Goal: Task Accomplishment & Management: Manage account settings

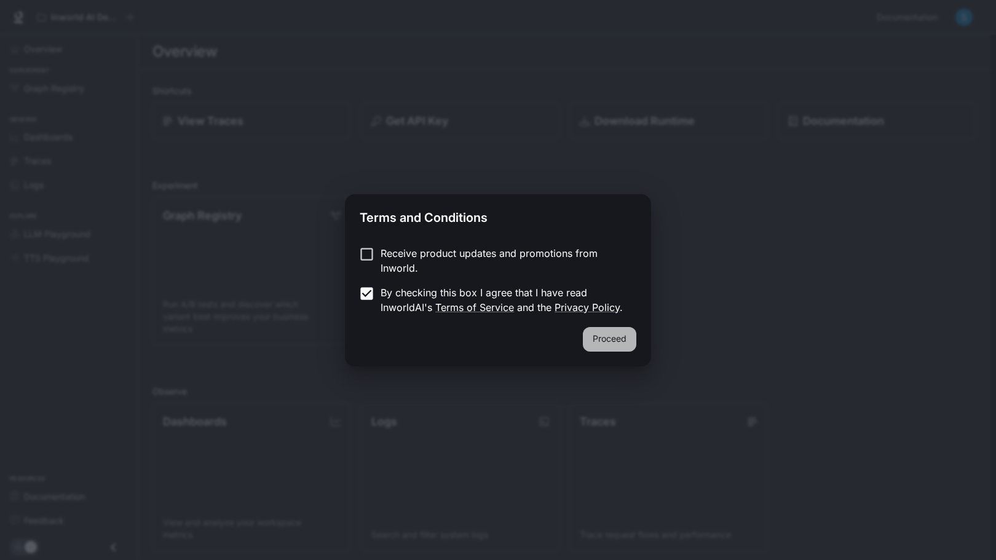
click at [614, 337] on button "Proceed" at bounding box center [609, 339] width 53 height 25
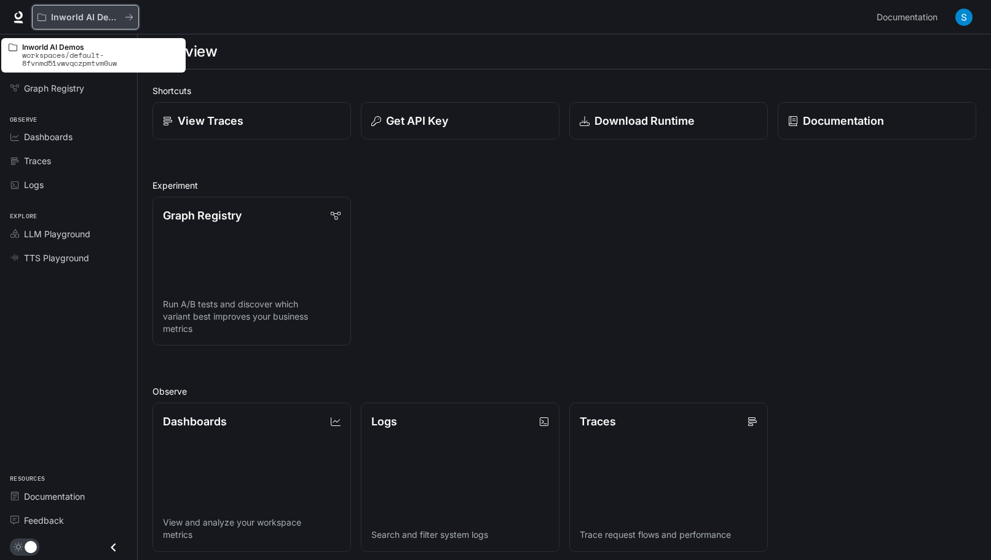
click at [129, 17] on icon "All workspaces" at bounding box center [129, 17] width 9 height 9
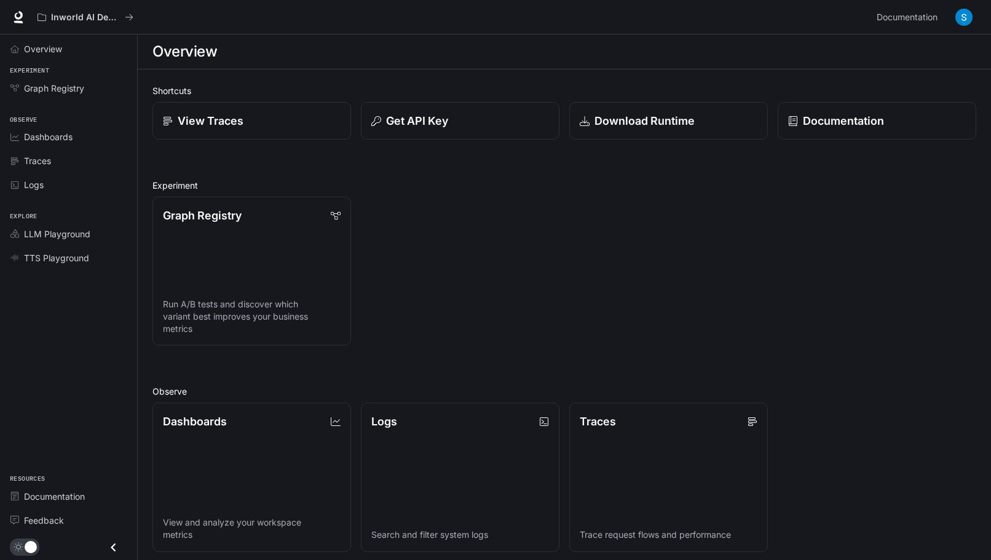
click at [966, 17] on img "button" at bounding box center [964, 17] width 17 height 17
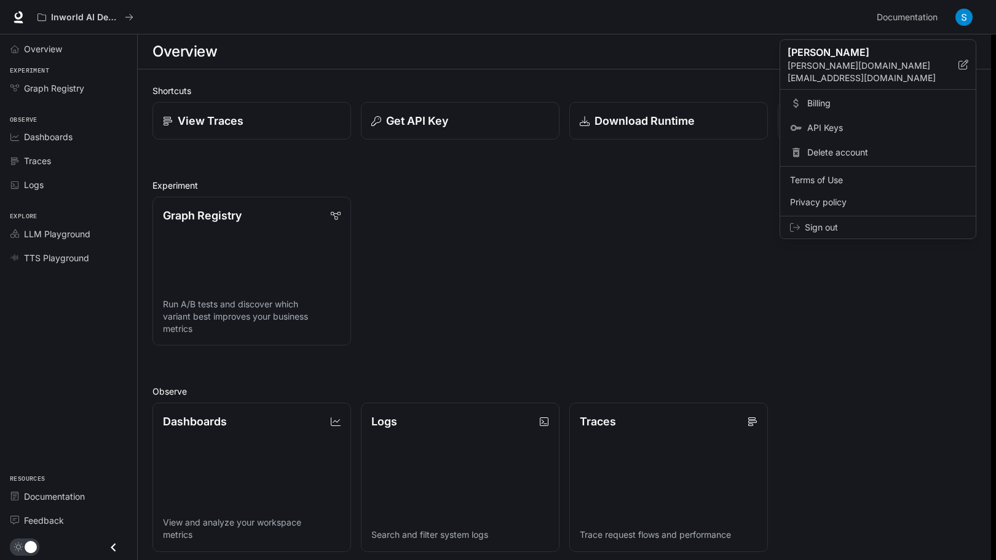
click at [924, 309] on div at bounding box center [498, 280] width 996 height 560
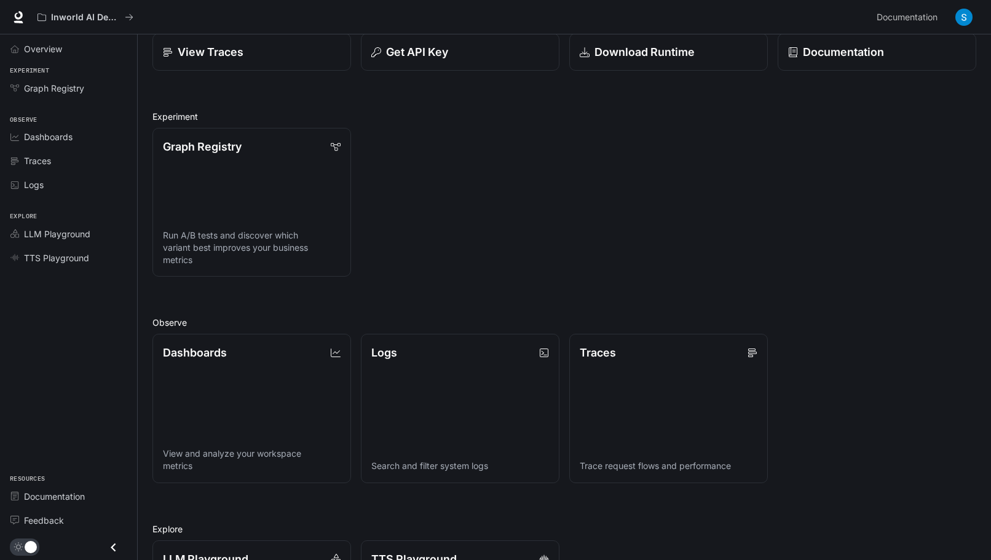
scroll to position [70, 0]
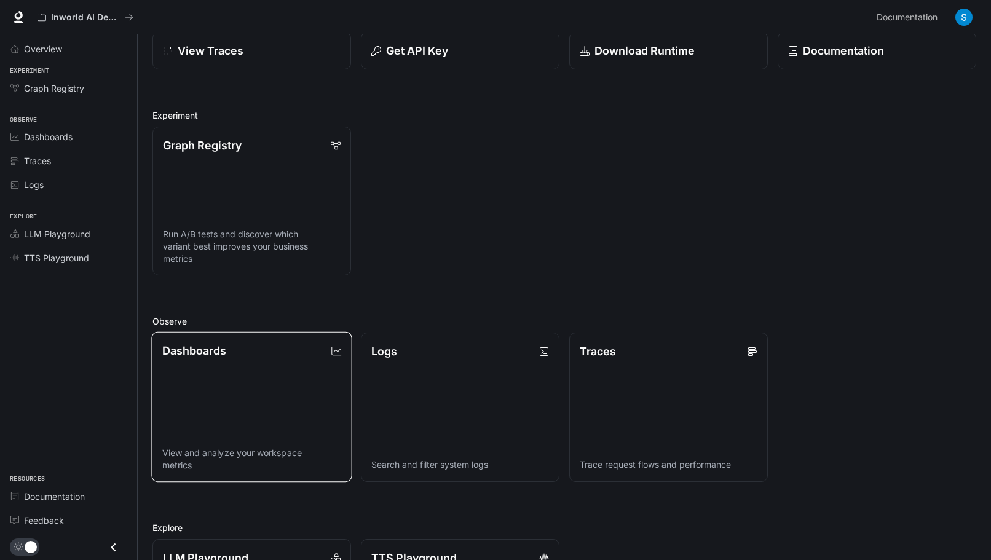
click at [247, 357] on div "Dashboards" at bounding box center [252, 350] width 180 height 17
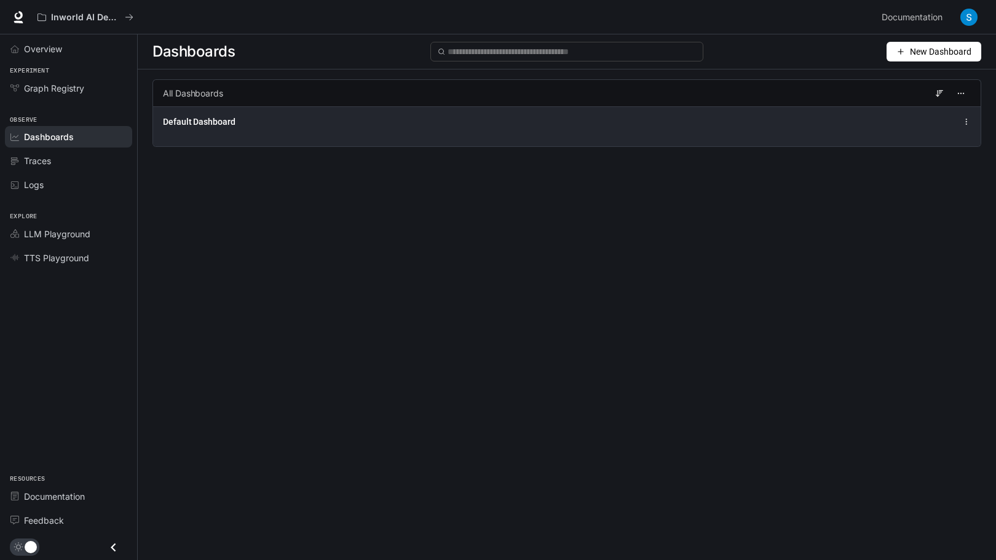
click at [965, 125] on icon at bounding box center [966, 121] width 9 height 9
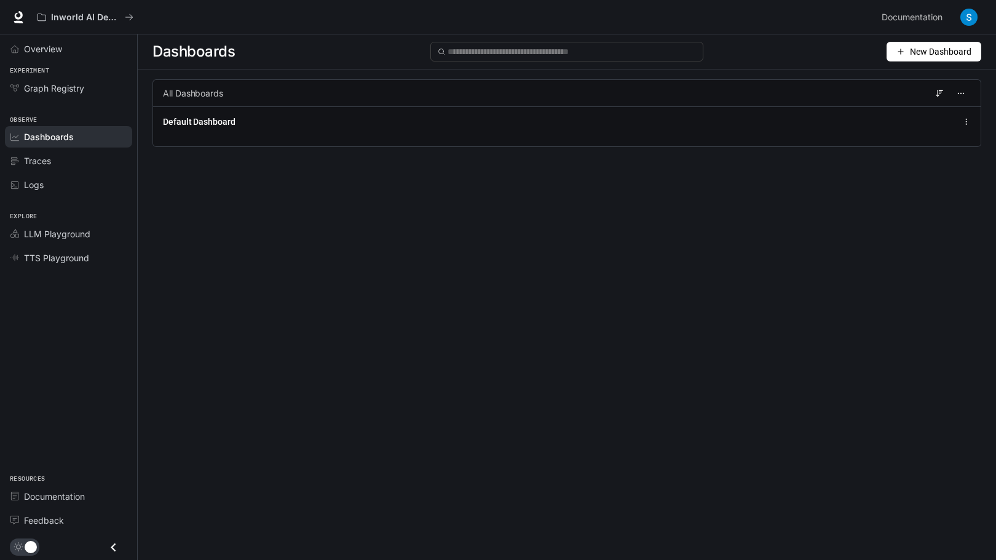
click at [902, 52] on icon "button" at bounding box center [900, 52] width 5 height 0
click at [898, 82] on div "Create dashboard" at bounding box center [920, 78] width 102 height 14
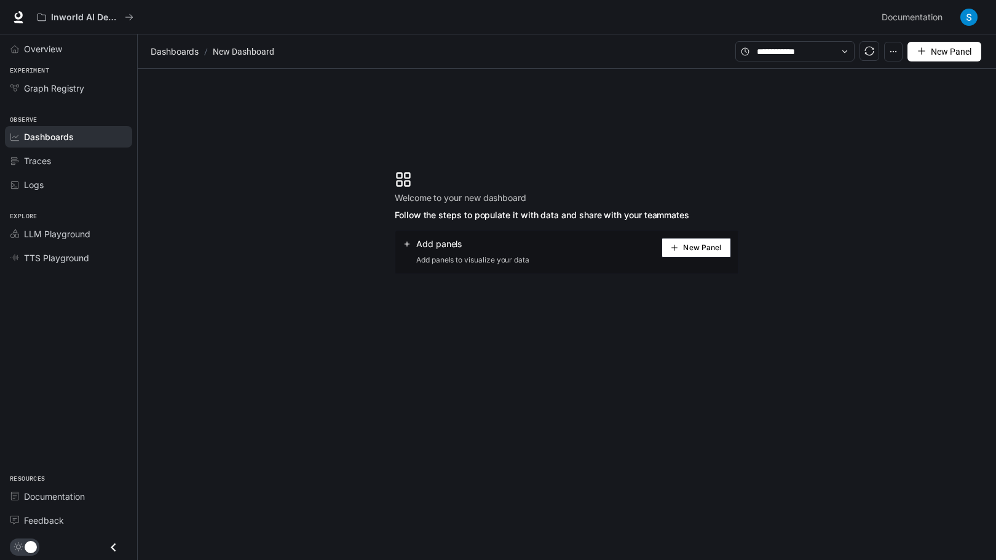
click at [892, 50] on icon "button" at bounding box center [893, 51] width 9 height 9
click at [837, 187] on span "Delete dashboard" at bounding box center [844, 186] width 116 height 21
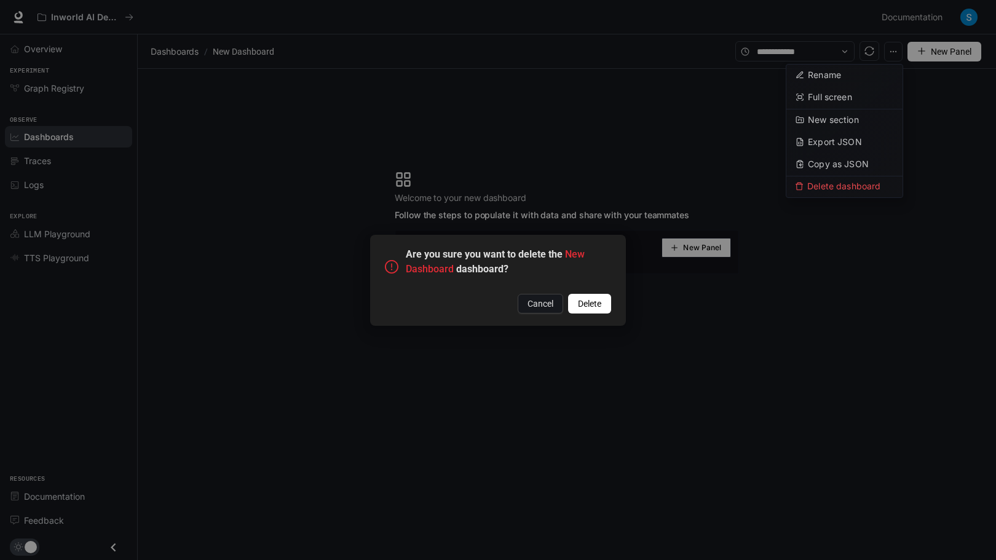
click at [600, 303] on span "Delete" at bounding box center [589, 304] width 23 height 14
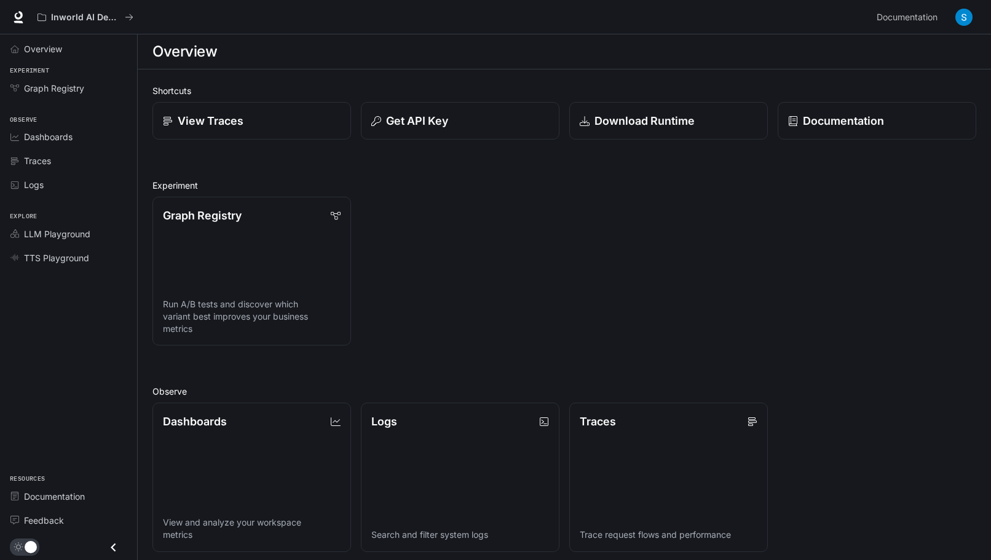
click at [967, 15] on img "button" at bounding box center [964, 17] width 17 height 17
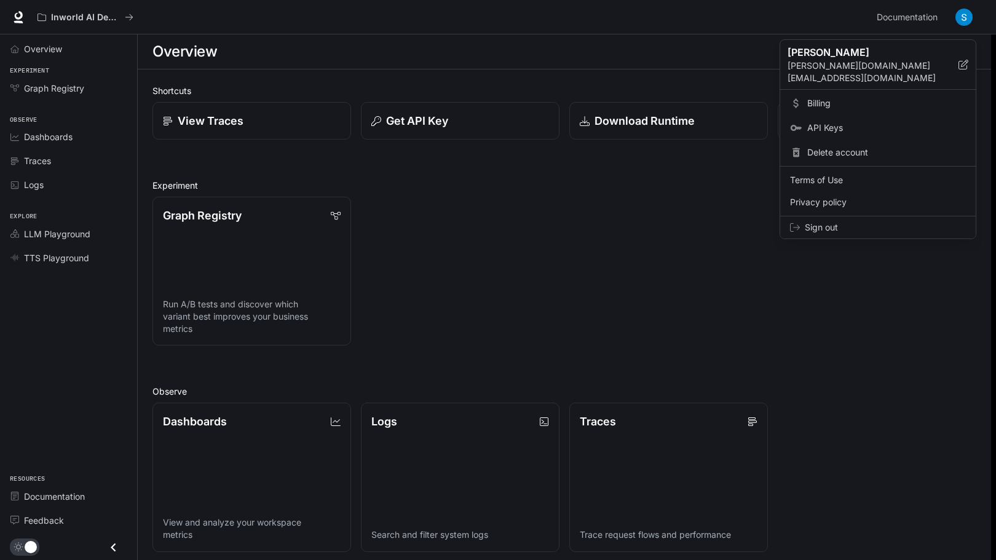
click at [820, 221] on span "Sign out" at bounding box center [885, 227] width 161 height 12
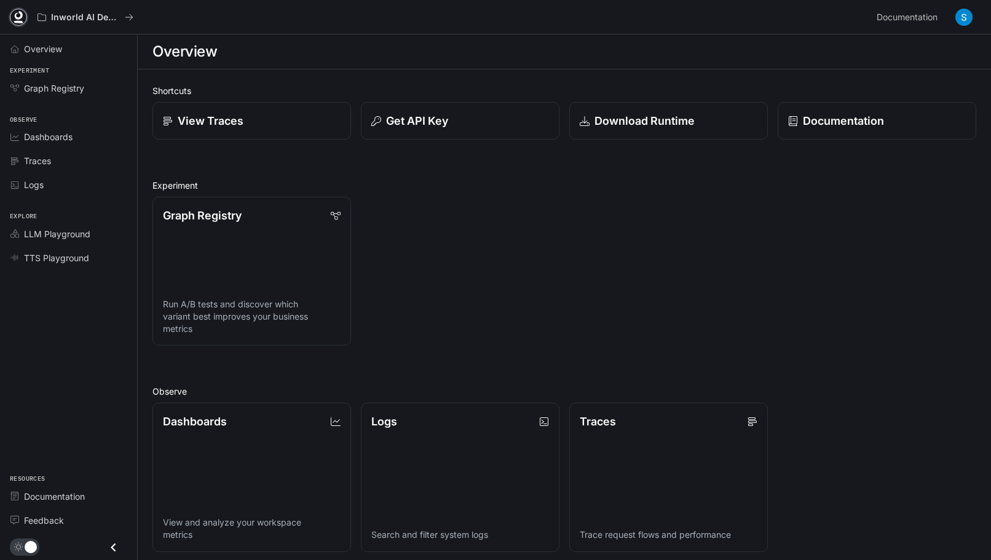
click at [18, 14] on icon at bounding box center [18, 17] width 12 height 12
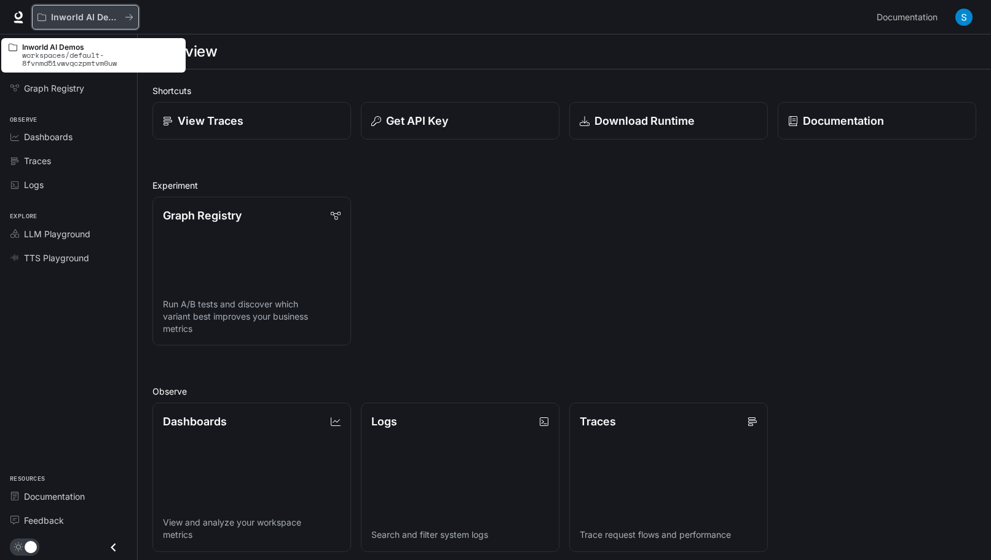
click at [89, 19] on p "Inworld AI Demos" at bounding box center [85, 17] width 69 height 10
click at [125, 10] on button "Inworld AI Demos" at bounding box center [85, 17] width 107 height 25
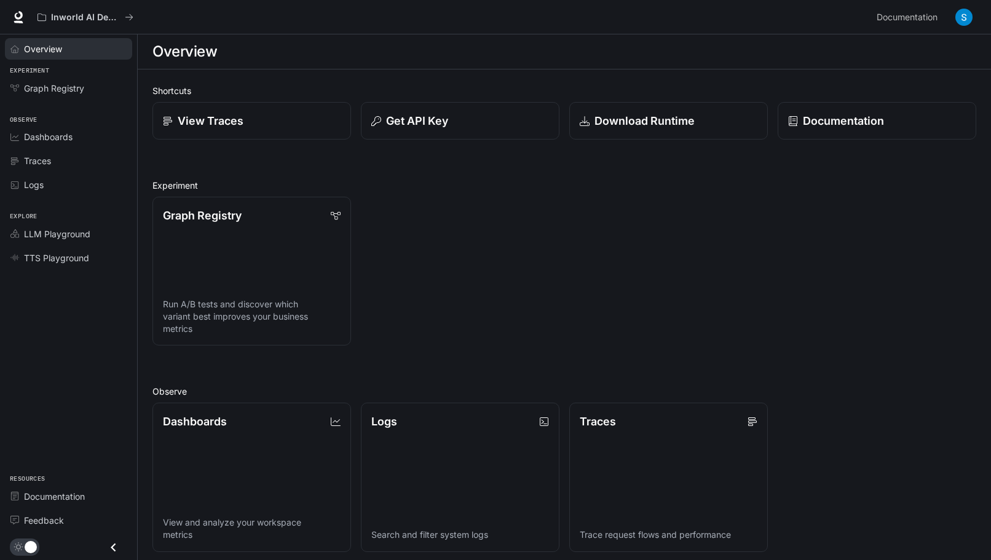
click at [13, 49] on icon "Overview" at bounding box center [14, 49] width 9 height 9
click at [18, 14] on icon at bounding box center [18, 17] width 12 height 12
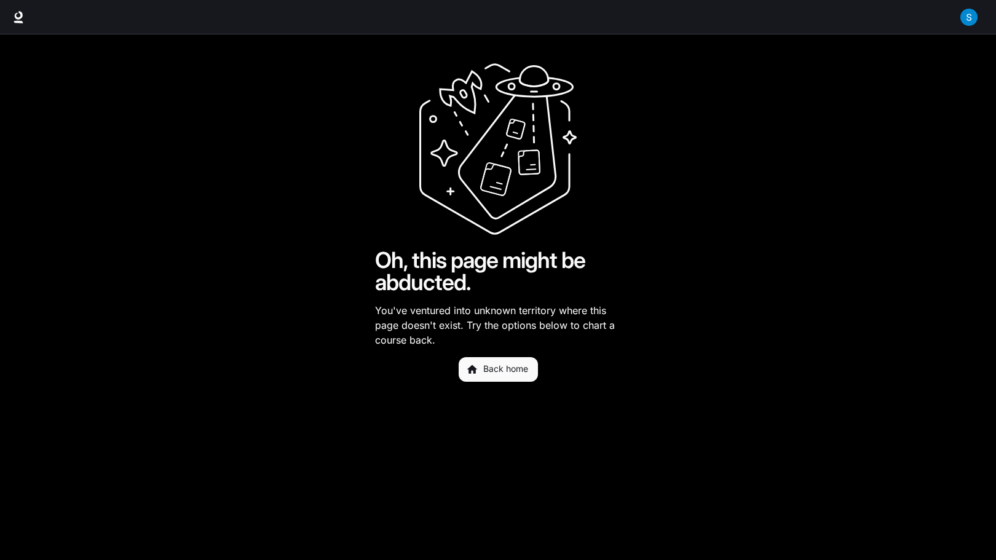
click at [968, 10] on img "button" at bounding box center [968, 17] width 17 height 17
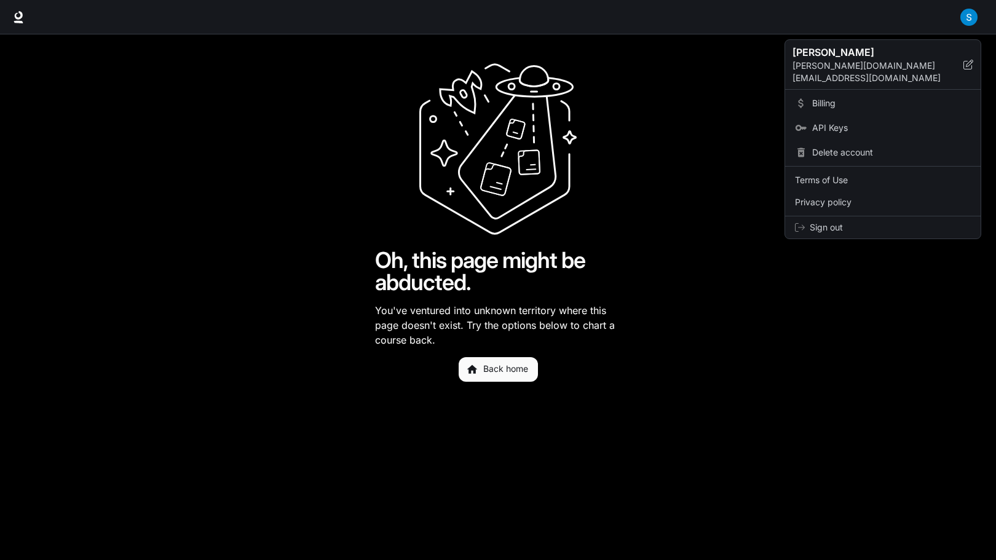
click at [845, 146] on span "Delete account" at bounding box center [891, 152] width 159 height 12
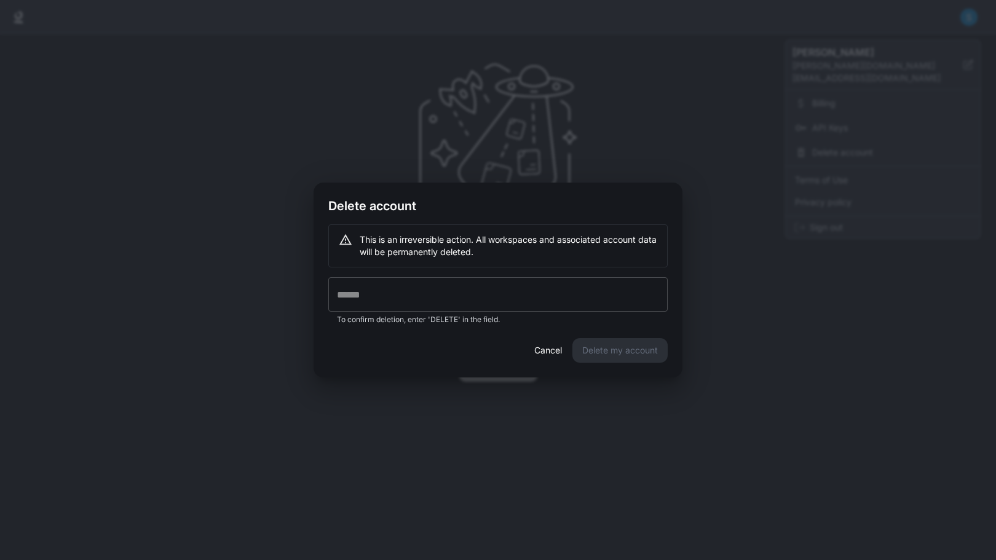
click at [394, 297] on input "text" at bounding box center [497, 294] width 339 height 34
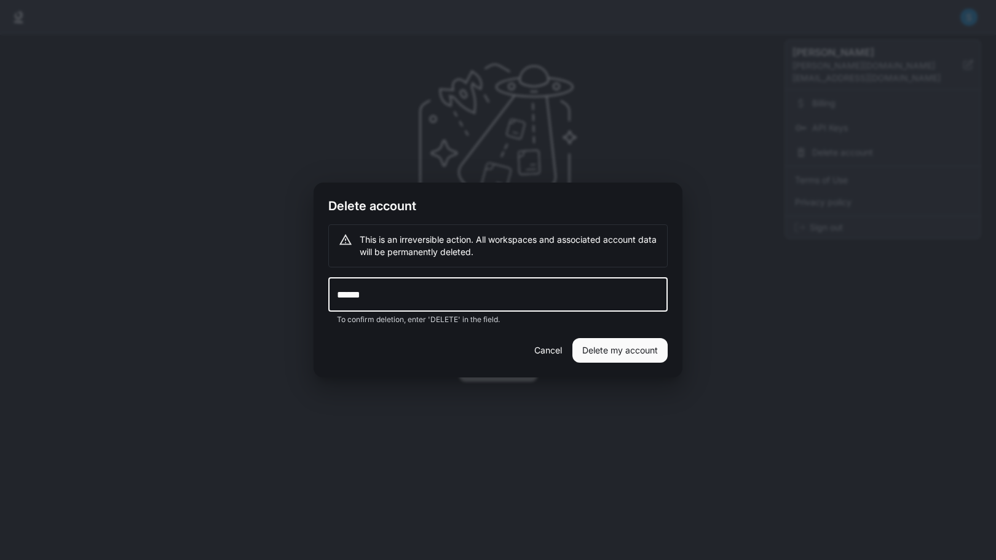
type input "******"
click at [619, 354] on button "Delete my account" at bounding box center [619, 350] width 95 height 25
